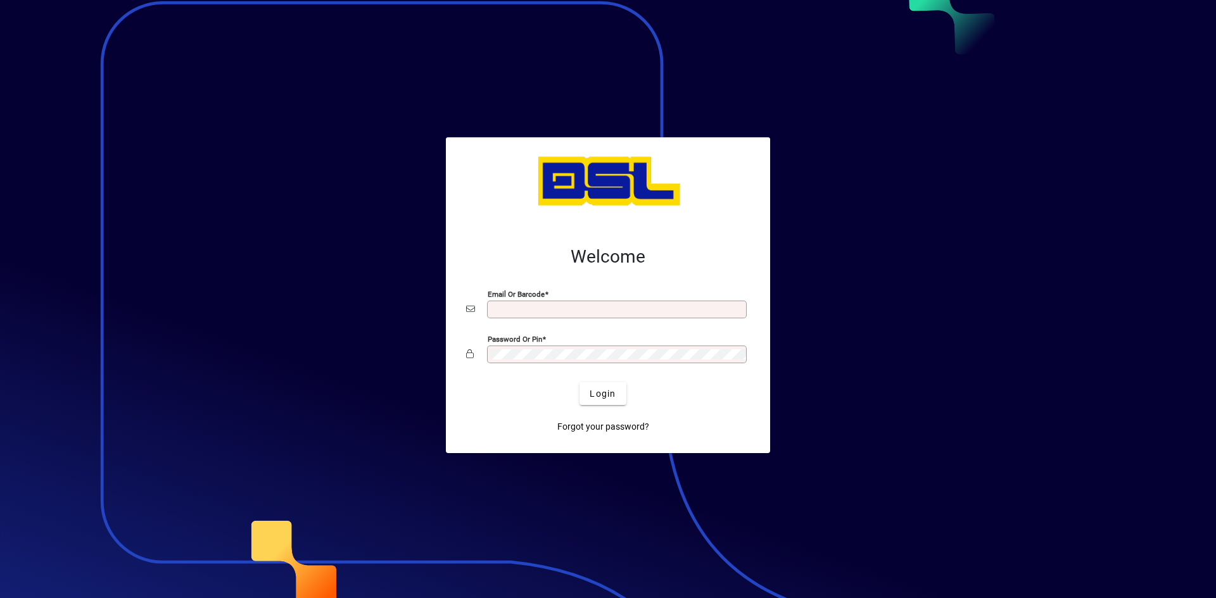
type input "**********"
drag, startPoint x: 128, startPoint y: 113, endPoint x: 132, endPoint y: 102, distance: 11.4
click at [132, 103] on div at bounding box center [608, 299] width 1216 height 598
click at [590, 392] on span "Login" at bounding box center [602, 393] width 26 height 13
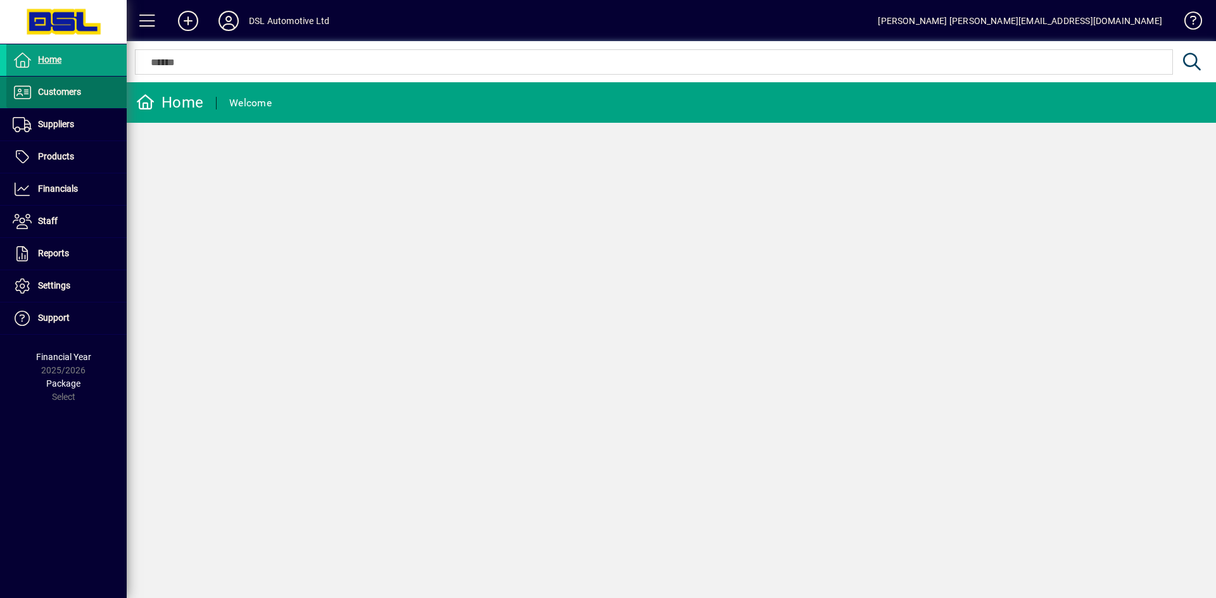
click at [51, 91] on span "Customers" at bounding box center [59, 92] width 43 height 10
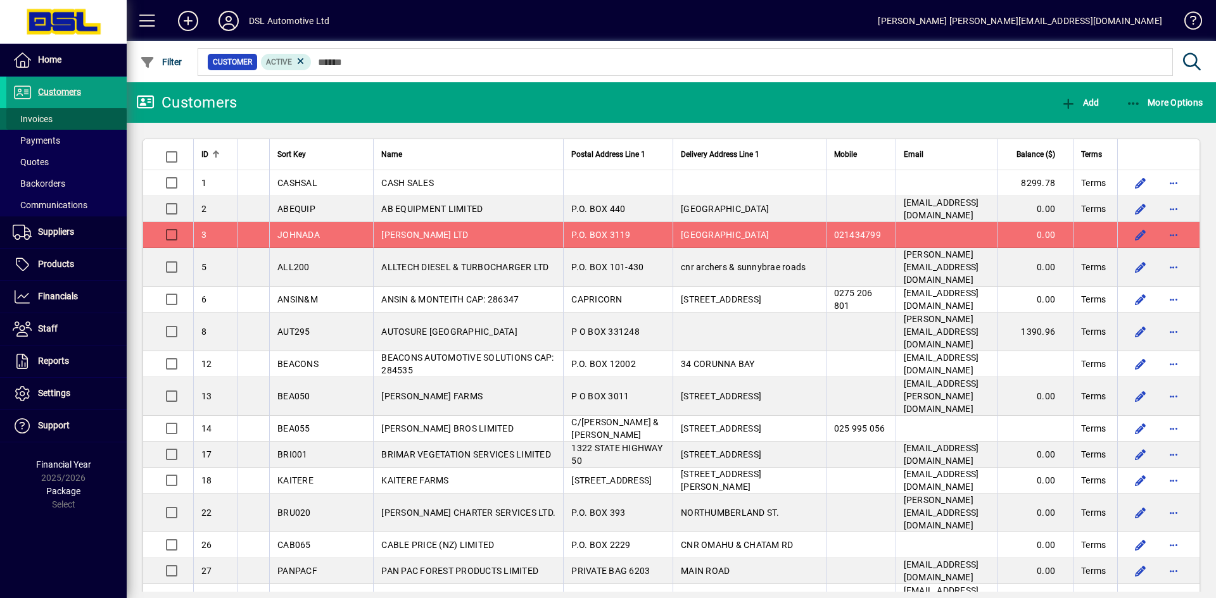
click at [40, 115] on span "Invoices" at bounding box center [33, 119] width 40 height 10
